Goal: Task Accomplishment & Management: Complete application form

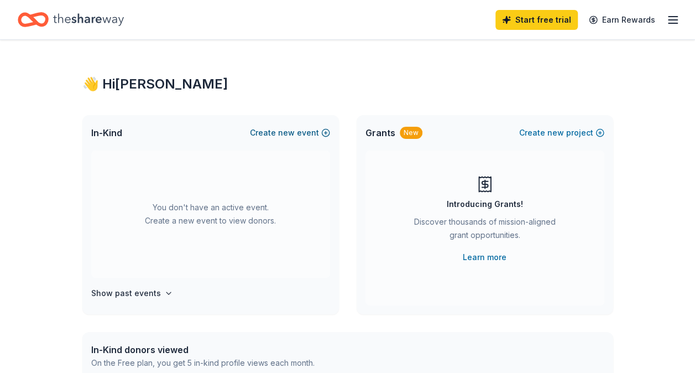
click at [277, 132] on button "Create new event" at bounding box center [290, 132] width 80 height 13
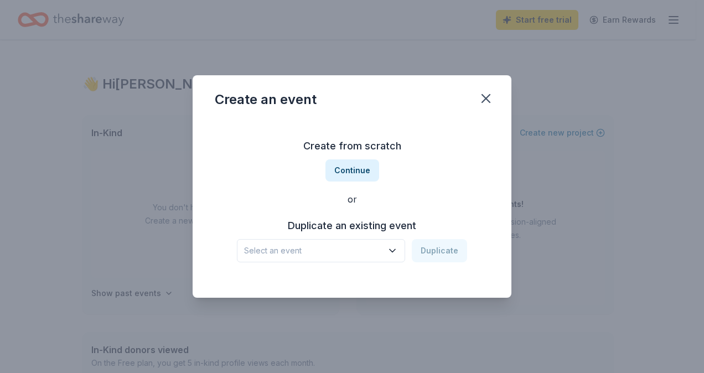
click at [397, 253] on icon "button" at bounding box center [392, 250] width 11 height 11
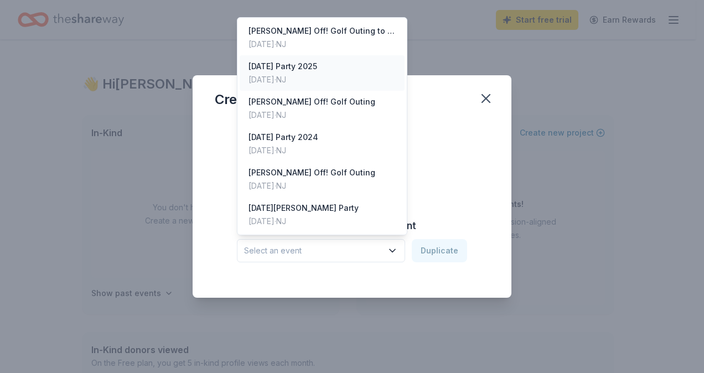
click at [300, 71] on div "[DATE] Party 2025" at bounding box center [282, 66] width 69 height 13
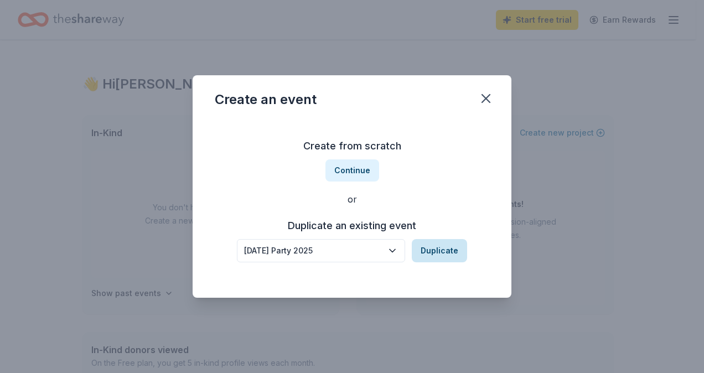
click at [438, 246] on button "Duplicate" at bounding box center [439, 250] width 55 height 23
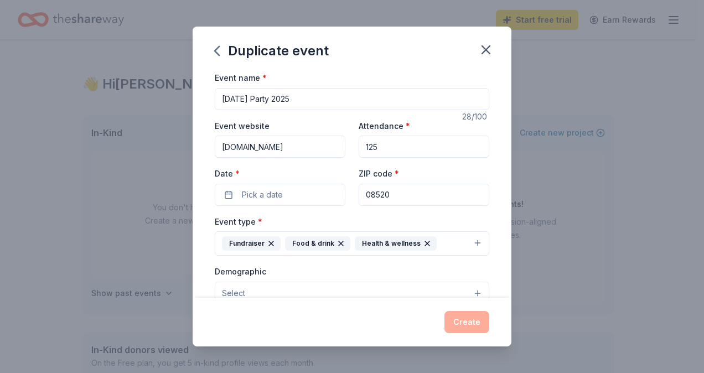
click at [323, 97] on input "[DATE] Party 2025" at bounding box center [352, 99] width 274 height 22
click at [222, 97] on input "[DATE] Party 2026" at bounding box center [352, 99] width 274 height 22
type input "[PERSON_NAME] Heroes [DATE] Party 2026"
click at [408, 152] on input "125" at bounding box center [423, 147] width 131 height 22
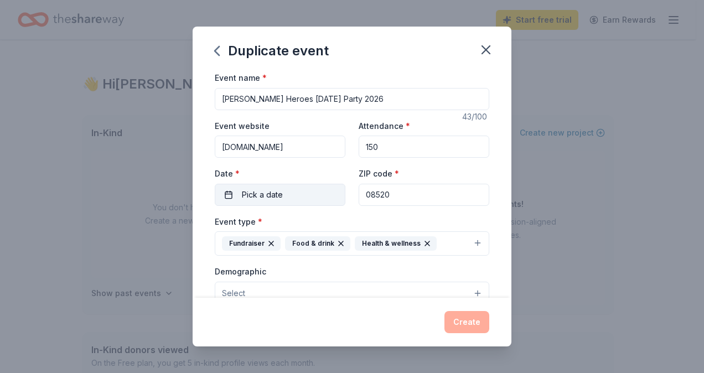
type input "150"
click at [273, 189] on span "Pick a date" at bounding box center [262, 194] width 41 height 13
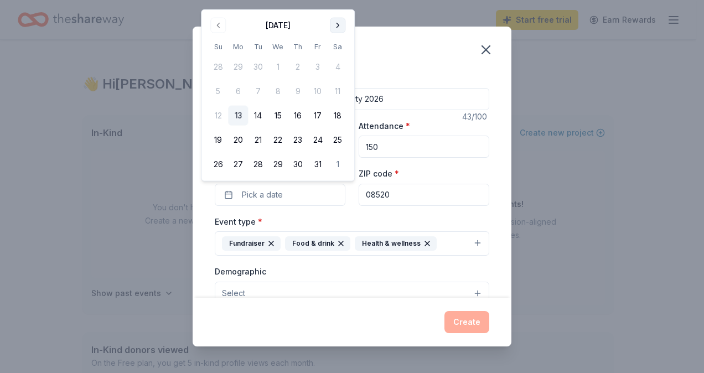
click at [341, 22] on button "Go to next month" at bounding box center [337, 25] width 15 height 15
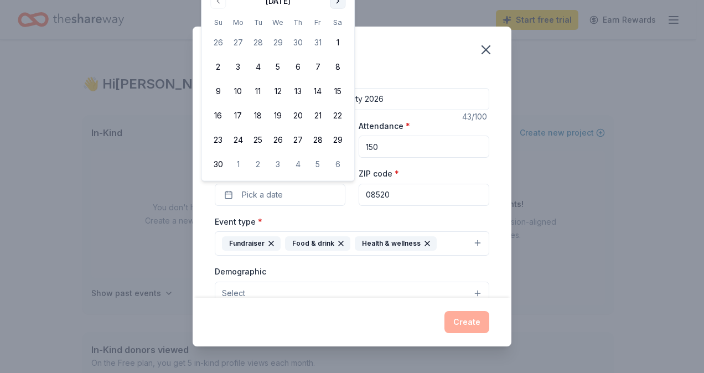
click at [341, 22] on th "Sa" at bounding box center [337, 23] width 20 height 12
click at [336, 0] on button "Go to next month" at bounding box center [337, 0] width 15 height 15
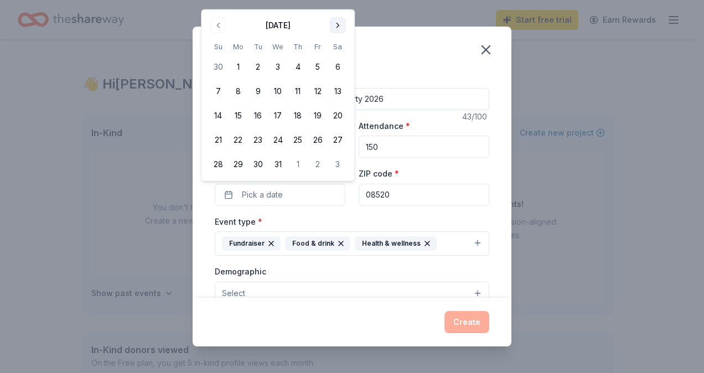
click at [338, 24] on button "Go to next month" at bounding box center [337, 25] width 15 height 15
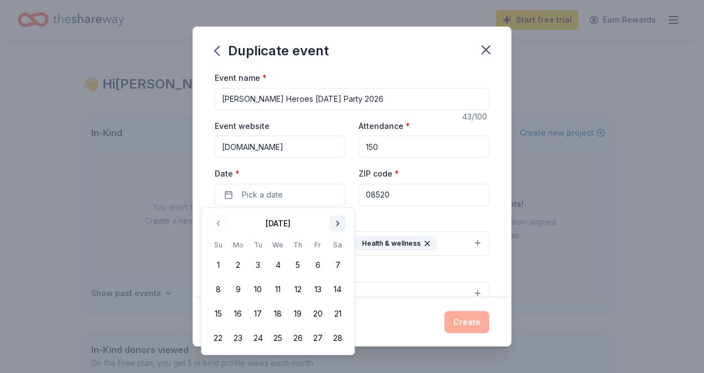
click at [339, 222] on button "Go to next month" at bounding box center [337, 223] width 15 height 15
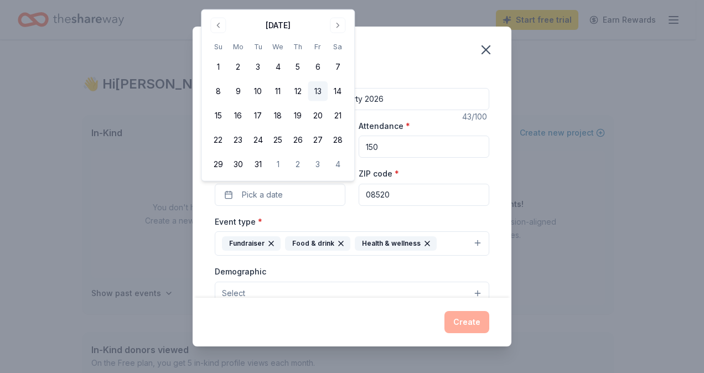
click at [320, 90] on button "13" at bounding box center [318, 91] width 20 height 20
click at [409, 53] on div "Duplicate event" at bounding box center [351, 49] width 319 height 44
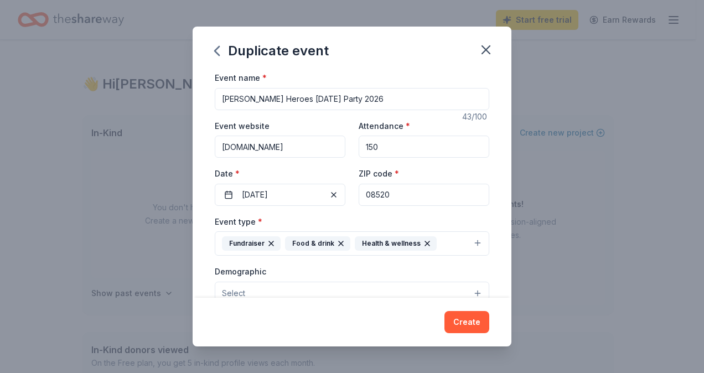
drag, startPoint x: 409, startPoint y: 197, endPoint x: 347, endPoint y: 190, distance: 61.8
click at [347, 190] on div "Event website [DOMAIN_NAME] Attendance * 150 Date * [DATE] ZIP code * 08520" at bounding box center [352, 162] width 274 height 87
type input "08550"
click at [421, 149] on input "150" at bounding box center [423, 147] width 131 height 22
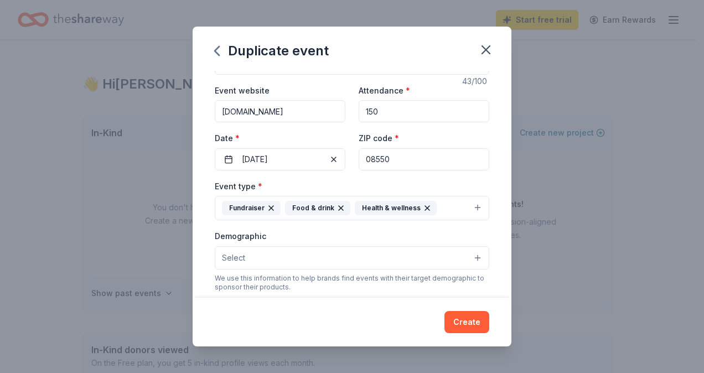
scroll to position [74, 0]
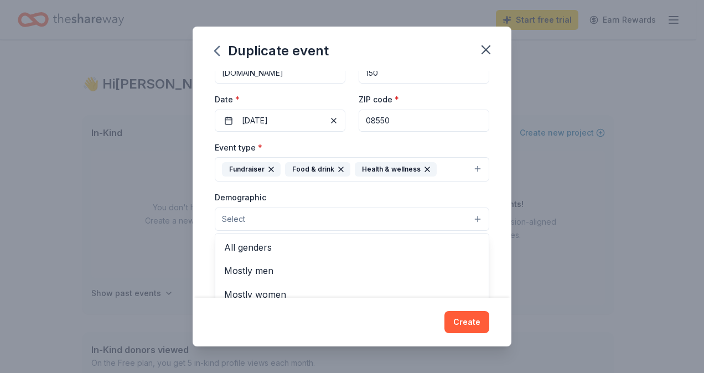
click at [467, 215] on button "Select" at bounding box center [352, 218] width 274 height 23
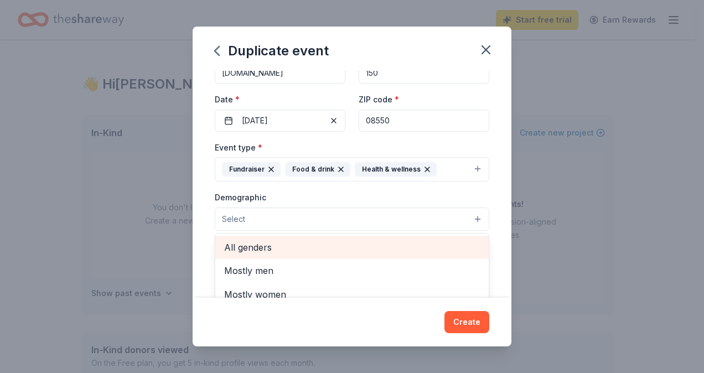
click at [262, 243] on span "All genders" at bounding box center [352, 247] width 256 height 14
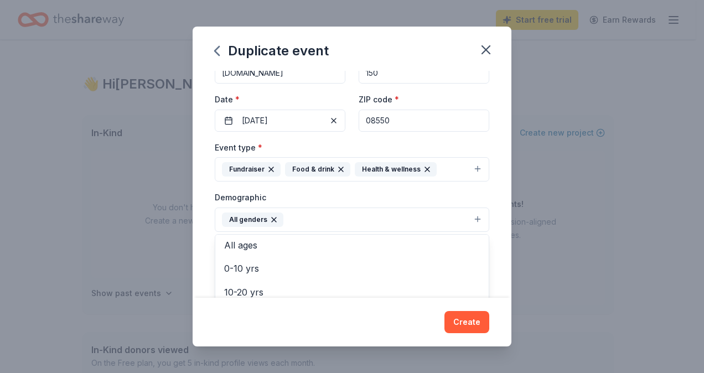
scroll to position [54, 0]
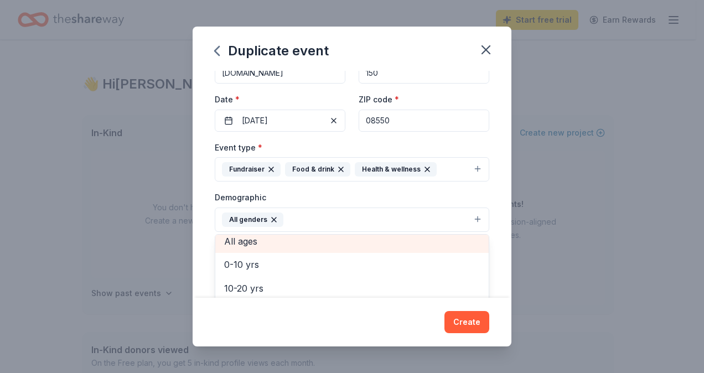
click at [251, 238] on span "All ages" at bounding box center [352, 241] width 256 height 14
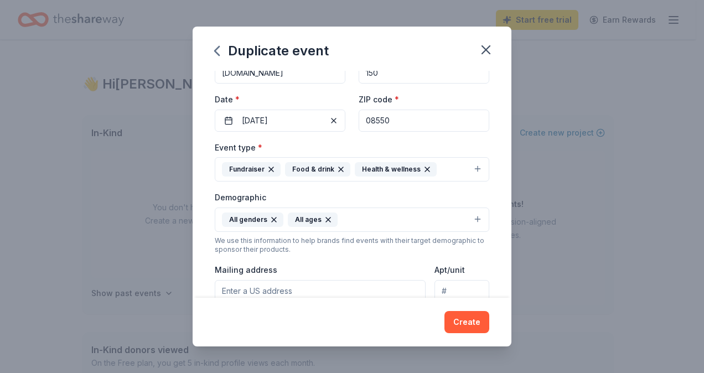
click at [326, 217] on icon "button" at bounding box center [328, 219] width 4 height 4
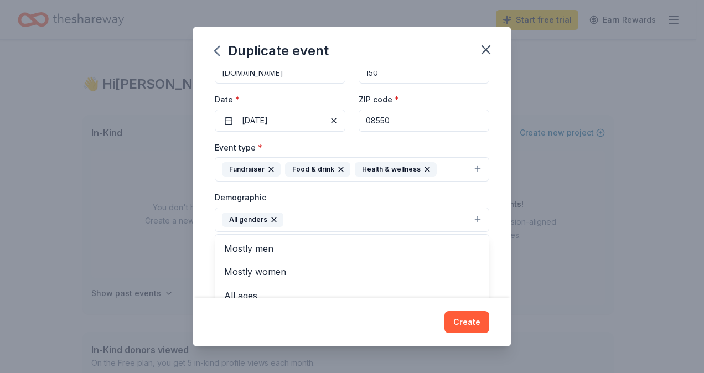
click at [469, 220] on button "All genders" at bounding box center [352, 219] width 274 height 24
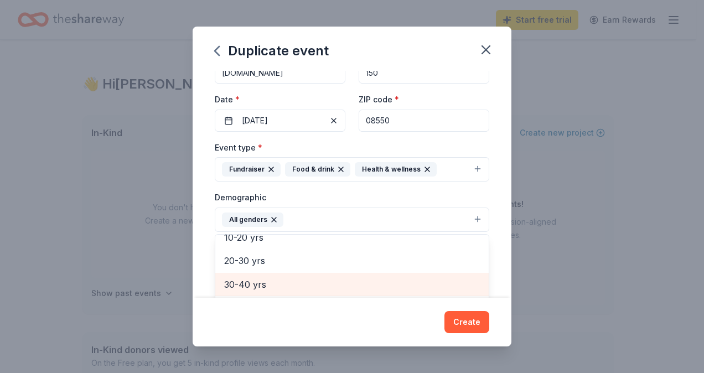
scroll to position [106, 0]
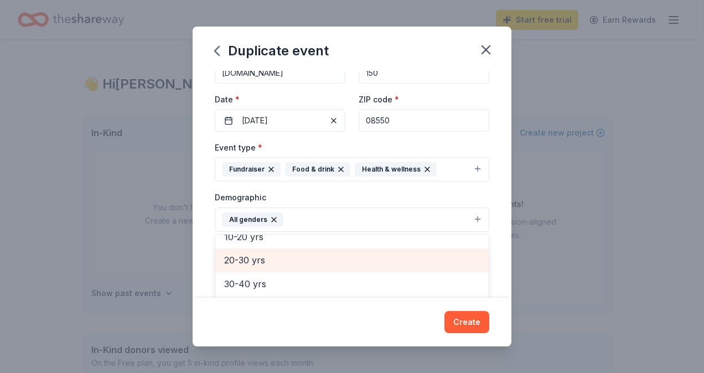
click at [246, 257] on span "20-30 yrs" at bounding box center [352, 260] width 256 height 14
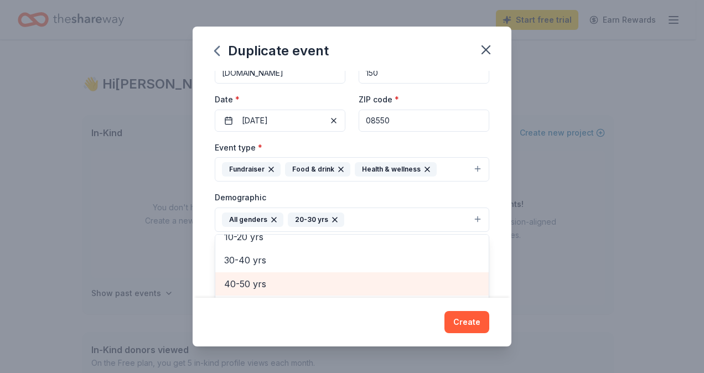
click at [246, 282] on span "40-50 yrs" at bounding box center [352, 284] width 256 height 14
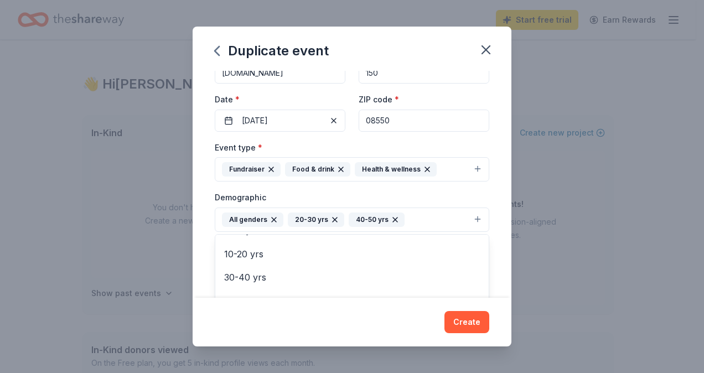
scroll to position [107, 0]
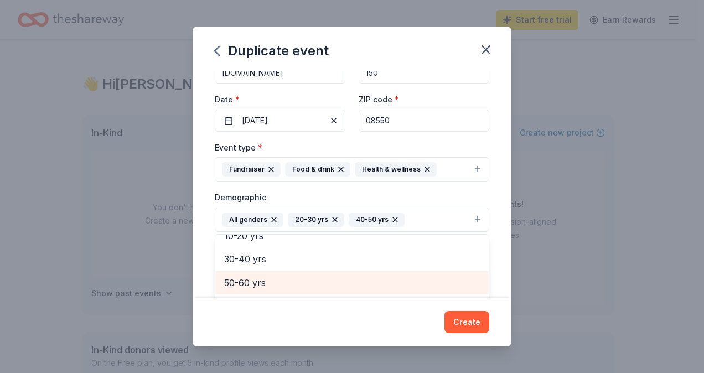
click at [260, 278] on span "50-60 yrs" at bounding box center [352, 282] width 256 height 14
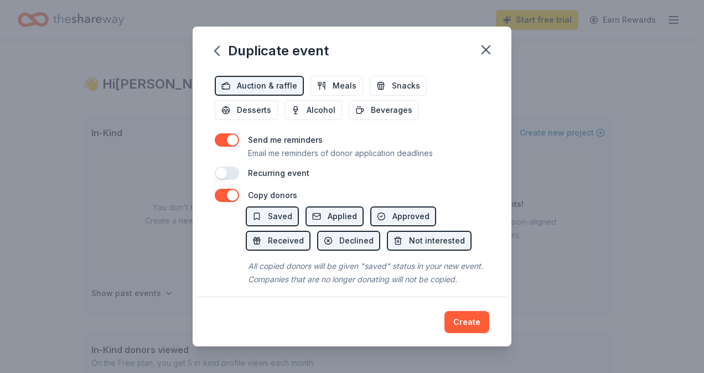
scroll to position [423, 0]
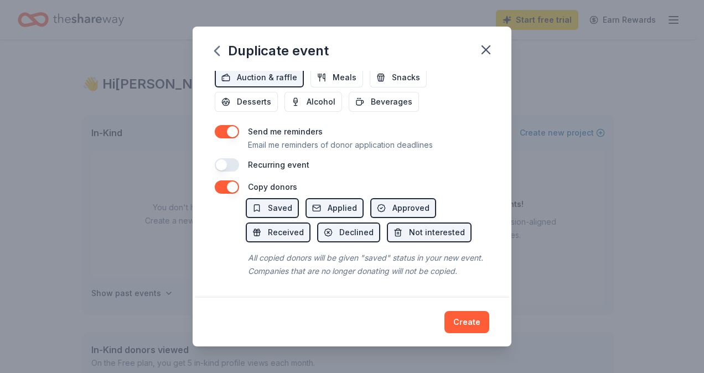
click at [220, 175] on div "Event name * [PERSON_NAME] Heroes [DATE] Party 2026 43 /100 Event website [DOMA…" at bounding box center [351, 184] width 319 height 227
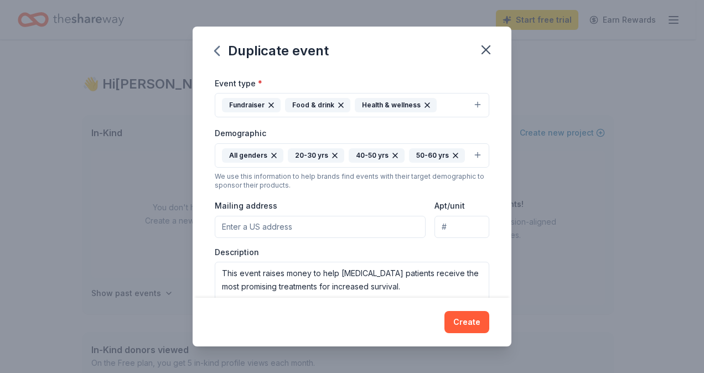
scroll to position [139, 0]
click at [309, 223] on input "Mailing address" at bounding box center [320, 226] width 211 height 22
type input "[STREET_ADDRESS]"
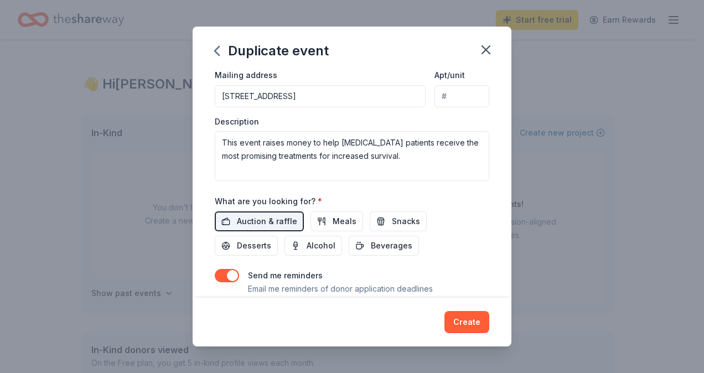
scroll to position [263, 0]
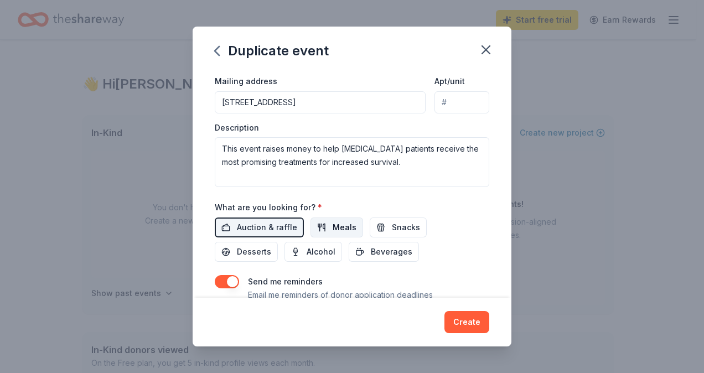
click at [325, 224] on button "Meals" at bounding box center [336, 227] width 53 height 20
click at [394, 225] on span "Snacks" at bounding box center [406, 227] width 28 height 13
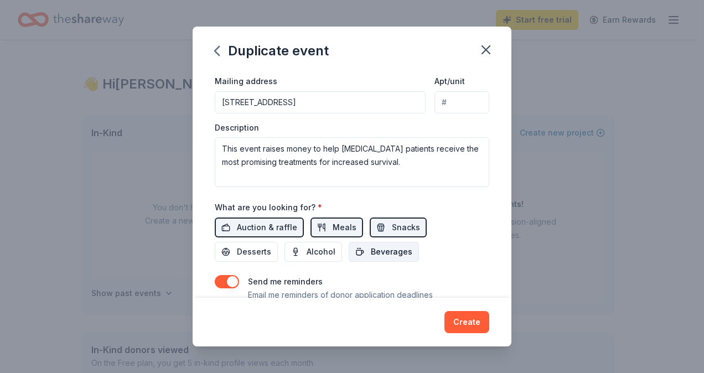
click at [382, 252] on span "Beverages" at bounding box center [391, 251] width 41 height 13
click at [323, 246] on span "Alcohol" at bounding box center [320, 251] width 29 height 13
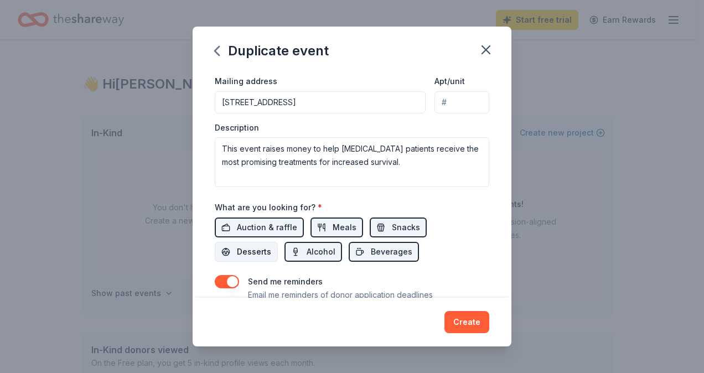
click at [244, 248] on span "Desserts" at bounding box center [254, 251] width 34 height 13
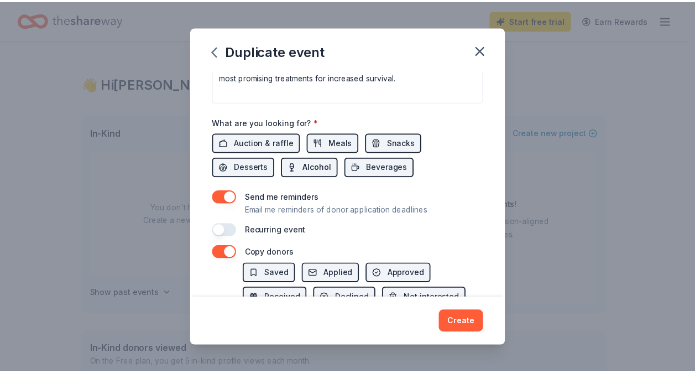
scroll to position [423, 0]
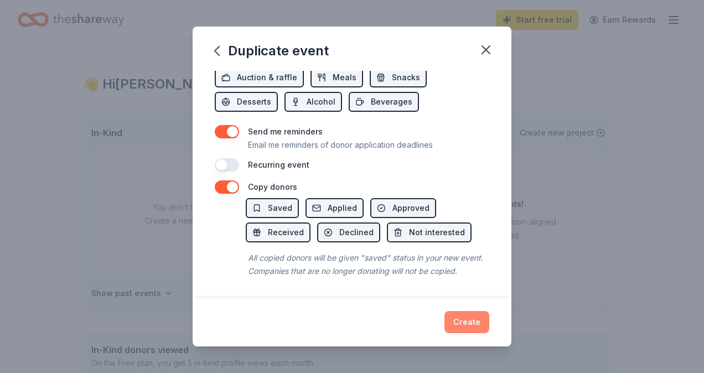
click at [472, 320] on button "Create" at bounding box center [466, 322] width 45 height 22
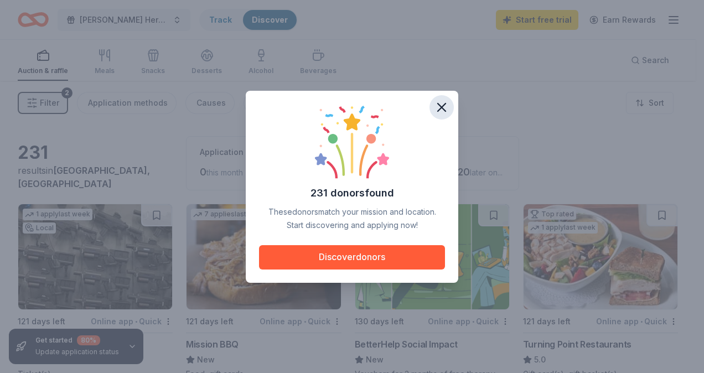
click at [438, 106] on icon "button" at bounding box center [441, 107] width 15 height 15
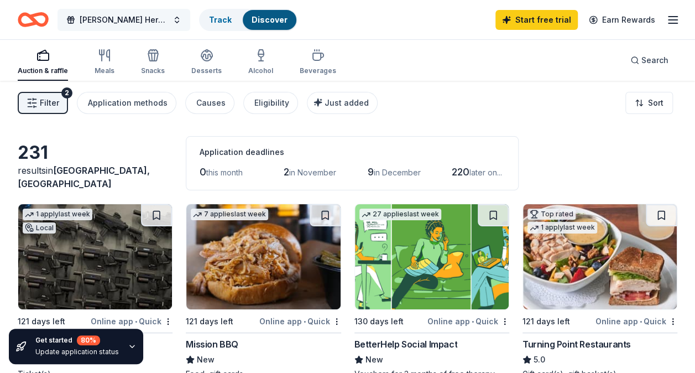
click at [122, 24] on span "[PERSON_NAME] Heroes [DATE] Party 2026" at bounding box center [124, 19] width 88 height 13
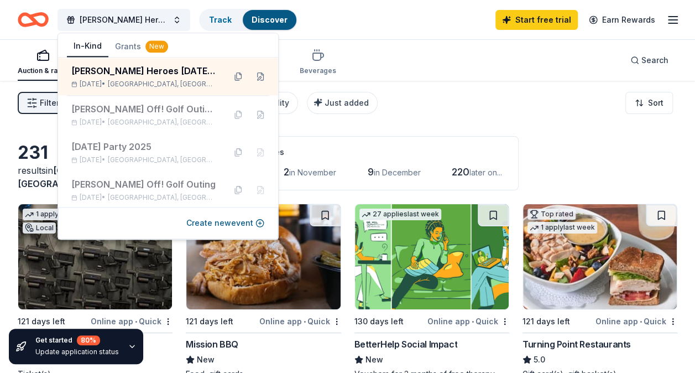
click at [400, 137] on div "Application deadlines 0 this month 2 in [DATE] in December 220 later on..." at bounding box center [352, 163] width 333 height 54
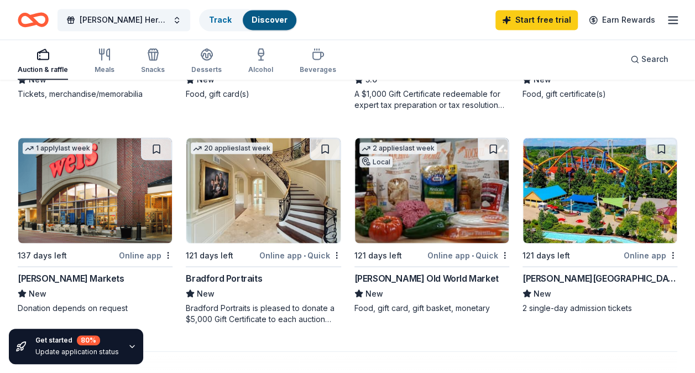
scroll to position [905, 0]
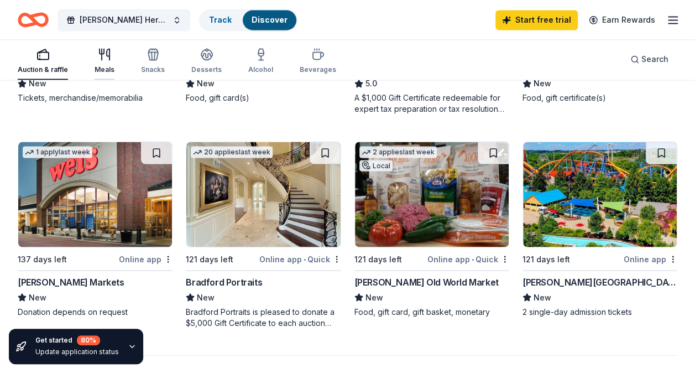
click at [106, 56] on icon "button" at bounding box center [104, 54] width 13 height 13
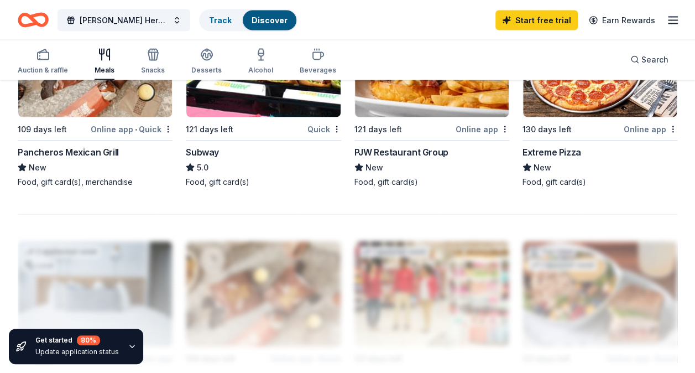
scroll to position [1035, 0]
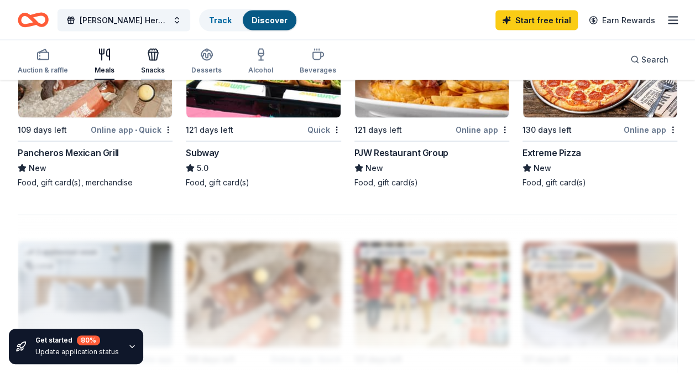
click at [154, 56] on icon "button" at bounding box center [153, 54] width 13 height 13
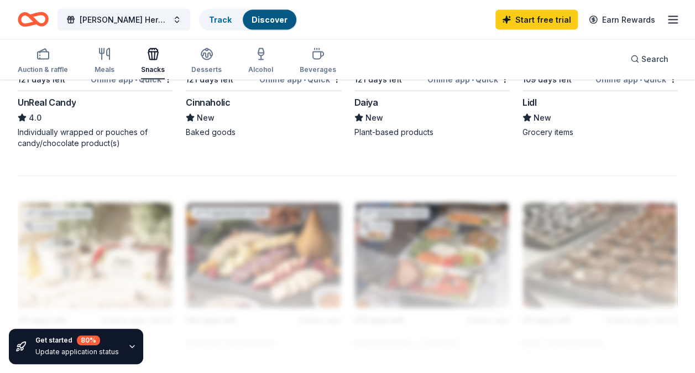
scroll to position [1045, 0]
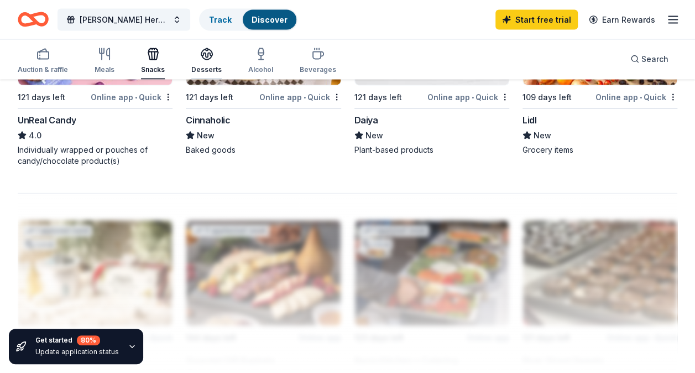
click at [203, 53] on icon "button" at bounding box center [206, 54] width 13 height 13
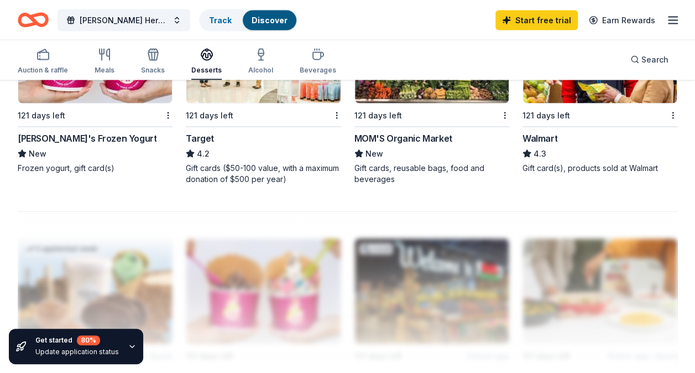
scroll to position [1037, 0]
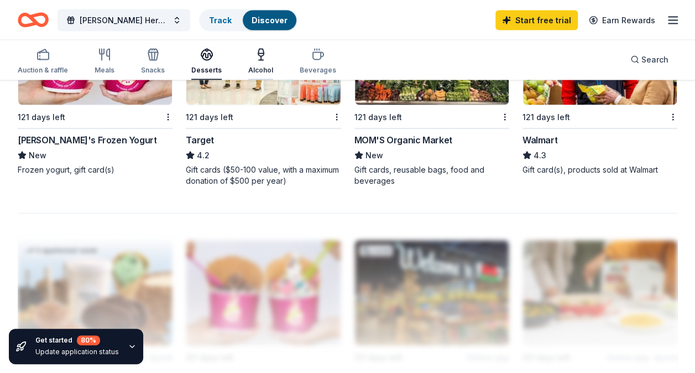
click at [260, 57] on icon "button" at bounding box center [260, 54] width 13 height 13
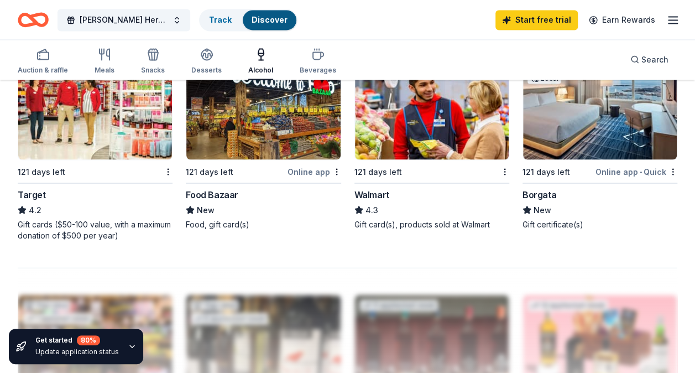
scroll to position [981, 0]
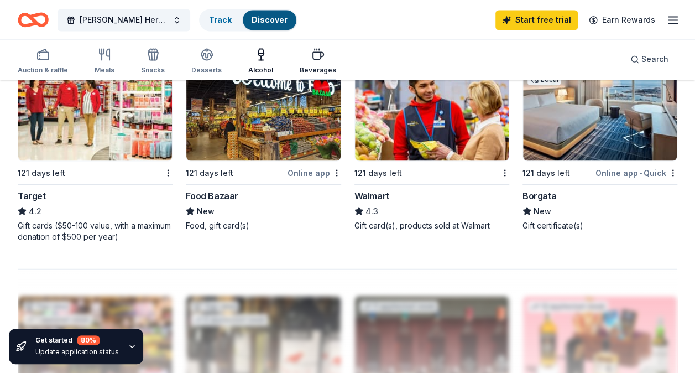
click at [311, 54] on icon "button" at bounding box center [317, 54] width 13 height 13
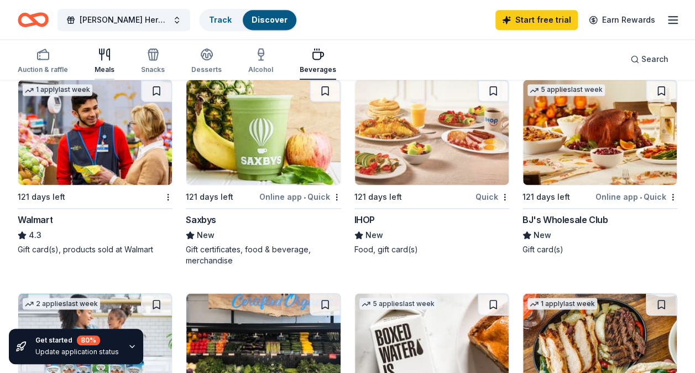
scroll to position [746, 0]
